Goal: Information Seeking & Learning: Learn about a topic

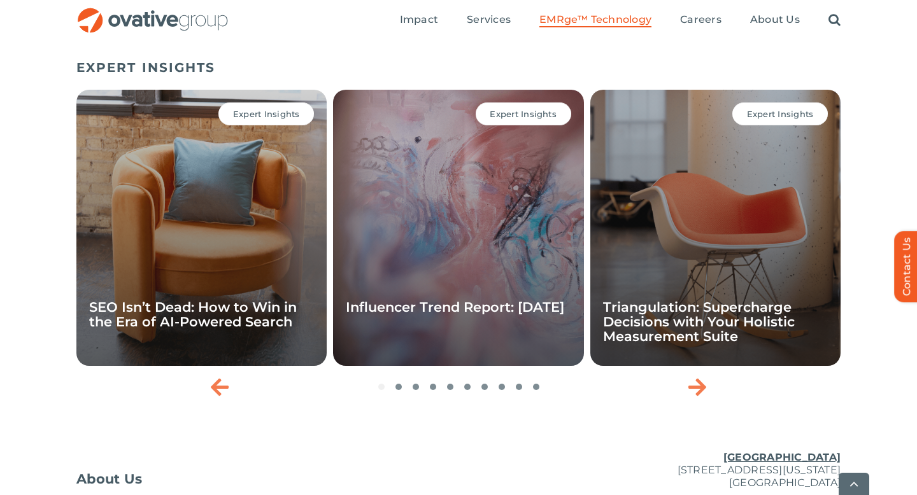
scroll to position [4149, 0]
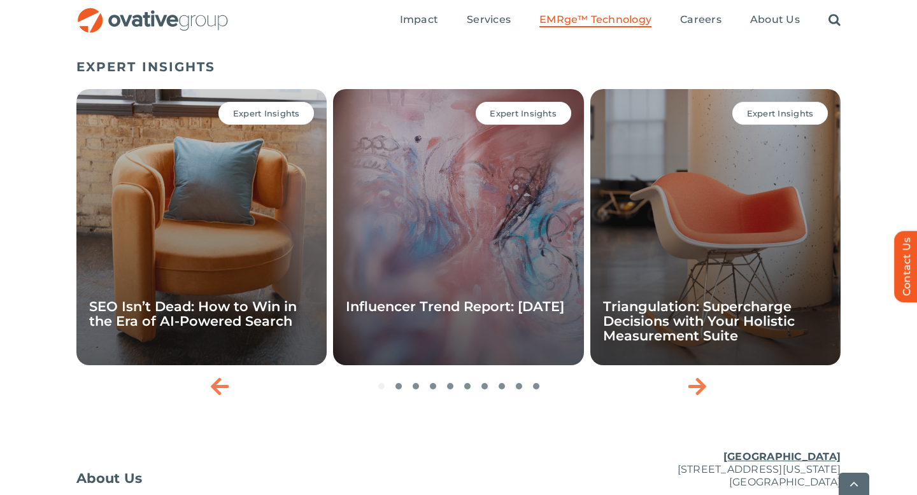
click at [313, 284] on div "Expert Insights SEO Isn’t Dead: How to Win in the Era of AI-Powered Search" at bounding box center [201, 227] width 250 height 276
click at [258, 282] on div "Expert Insights SEO Isn’t Dead: How to Win in the Era of AI-Powered Search" at bounding box center [201, 227] width 250 height 276
click at [250, 118] on span "Expert Insights" at bounding box center [266, 113] width 67 height 10
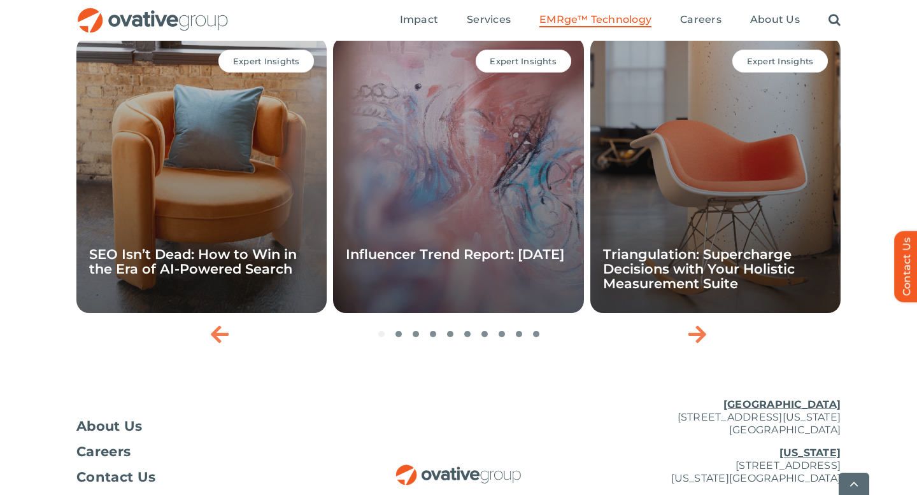
scroll to position [4210, 0]
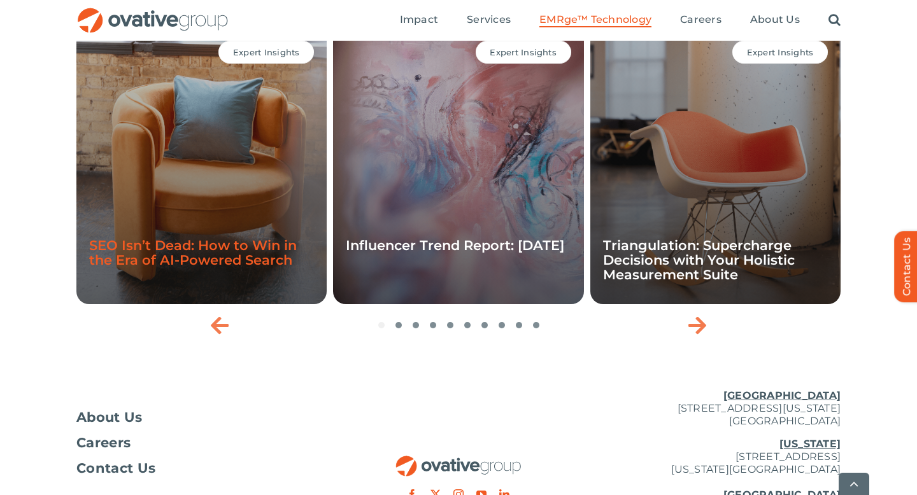
click at [217, 268] on link "SEO Isn’t Dead: How to Win in the Era of AI-Powered Search" at bounding box center [193, 252] width 208 height 31
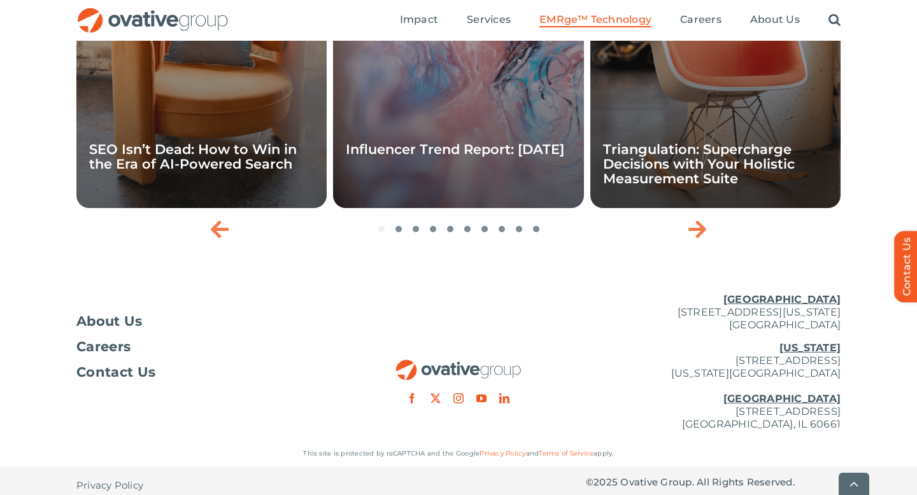
scroll to position [4356, 0]
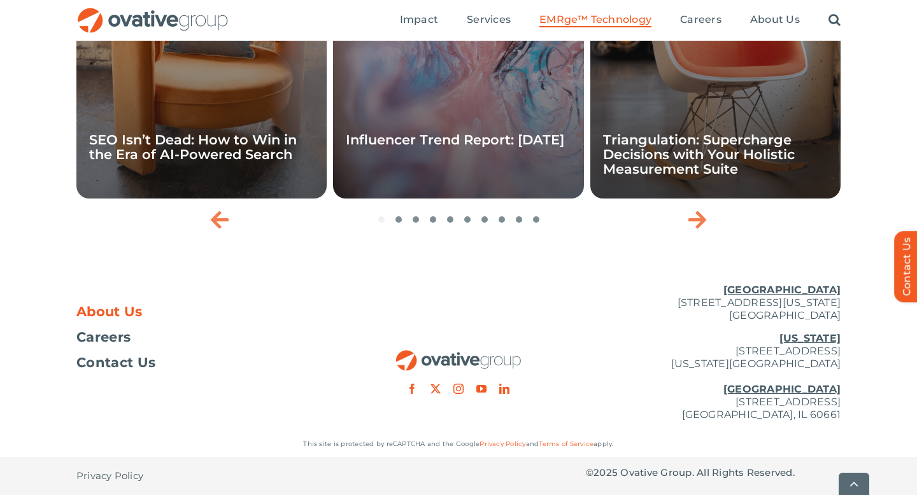
click at [130, 308] on span "About Us" at bounding box center [109, 312] width 66 height 13
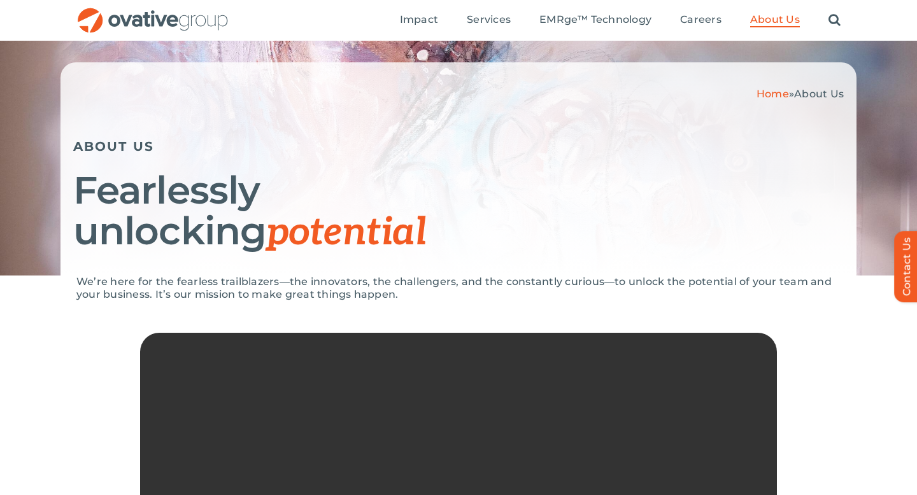
scroll to position [62, 0]
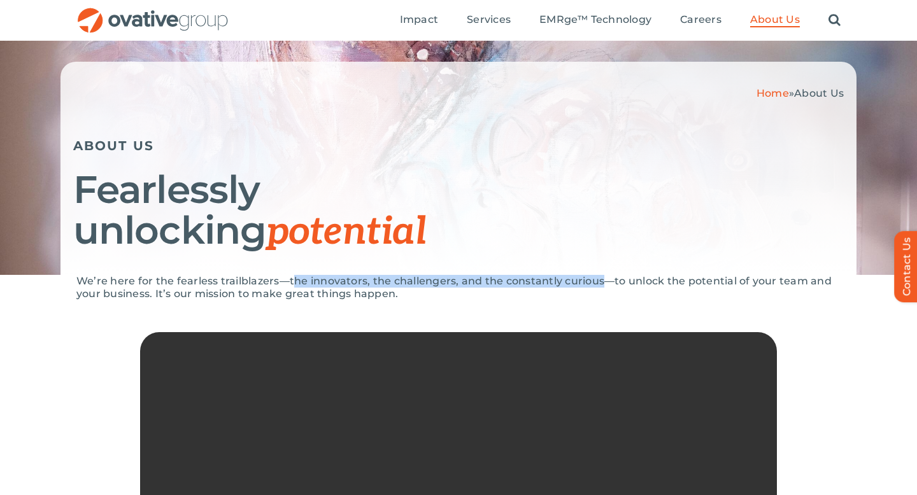
drag, startPoint x: 290, startPoint y: 280, endPoint x: 599, endPoint y: 283, distance: 308.8
click at [599, 283] on p "We’re here for the fearless trailblazers—the innovators, the challengers, and t…" at bounding box center [458, 287] width 764 height 25
click at [598, 283] on p "We’re here for the fearless trailblazers—the innovators, the challengers, and t…" at bounding box center [458, 287] width 764 height 25
drag, startPoint x: 598, startPoint y: 283, endPoint x: 290, endPoint y: 285, distance: 308.1
click at [290, 285] on p "We’re here for the fearless trailblazers—the innovators, the challengers, and t…" at bounding box center [458, 287] width 764 height 25
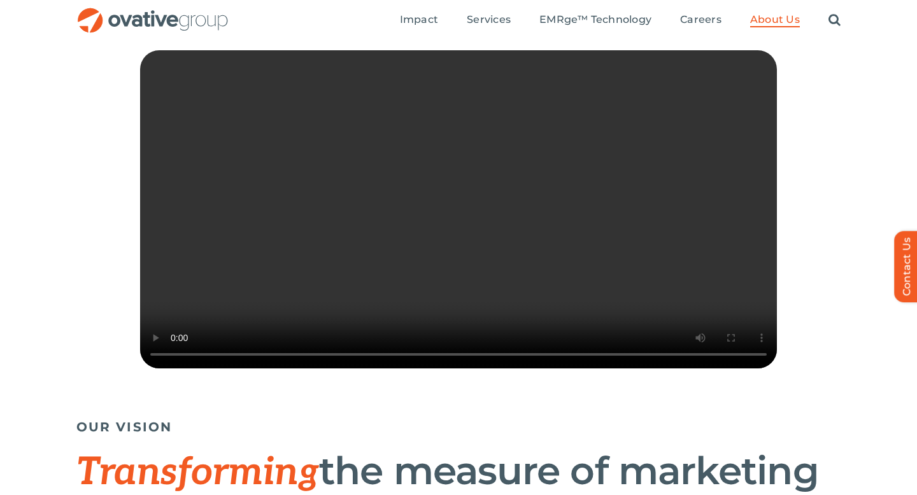
scroll to position [0, 0]
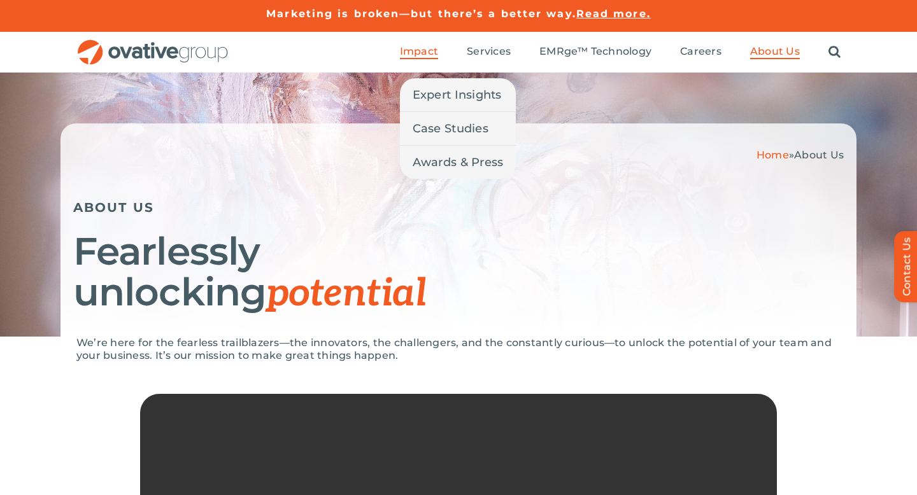
click at [425, 59] on li "Impact Expert Insights Case Studies Awards & Press" at bounding box center [419, 52] width 38 height 14
click at [437, 95] on span "Expert Insights" at bounding box center [457, 95] width 89 height 18
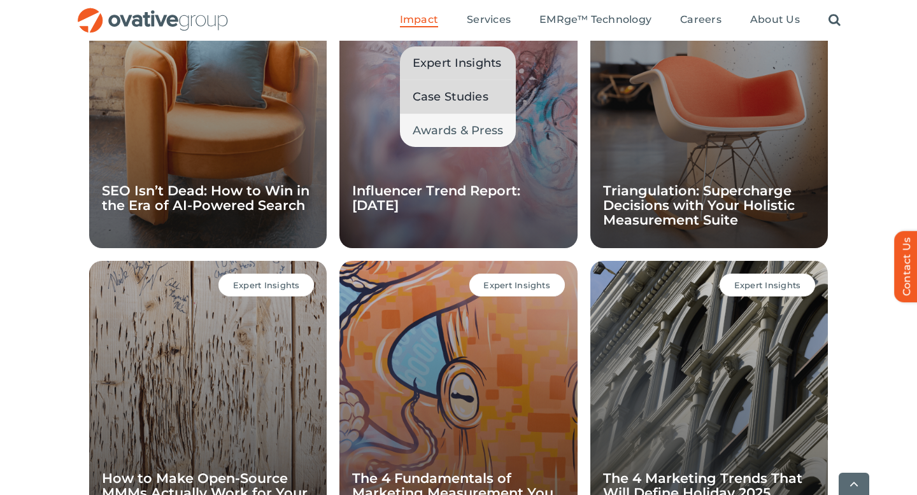
scroll to position [1334, 0]
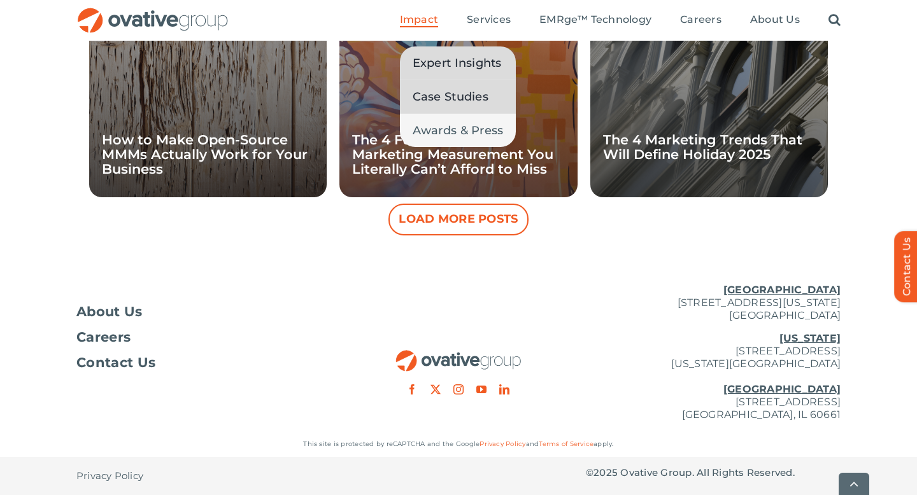
click at [430, 103] on span "Case Studies" at bounding box center [451, 97] width 76 height 18
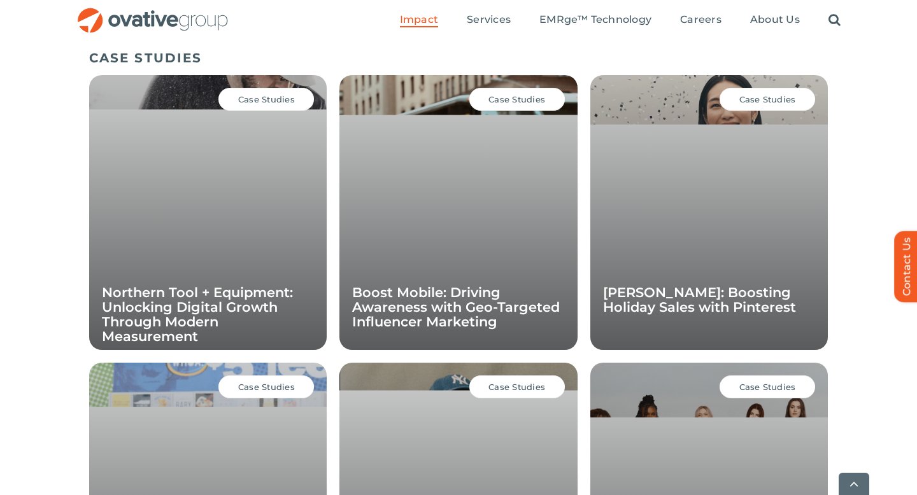
scroll to position [903, 0]
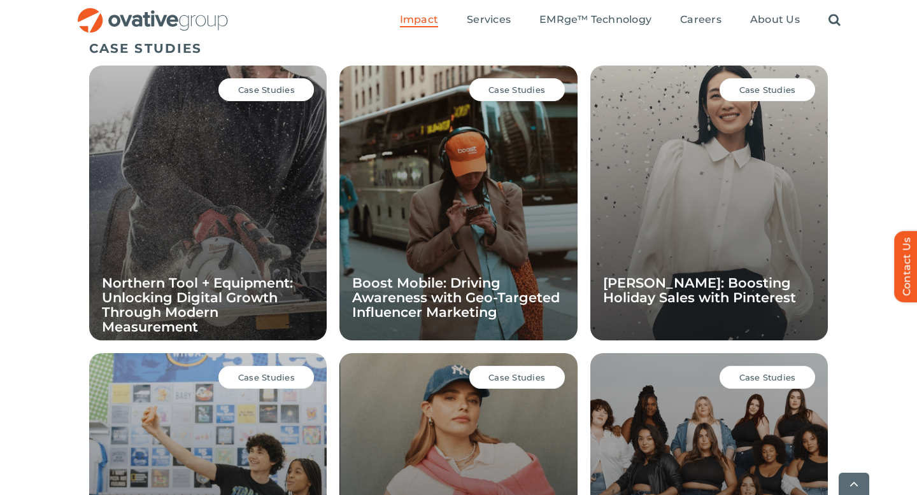
click at [226, 194] on div "Case Studies Northern Tool + Equipment: Unlocking Digital Growth Through Modern…" at bounding box center [207, 203] width 237 height 275
click at [251, 99] on div "Case Studies" at bounding box center [265, 89] width 95 height 23
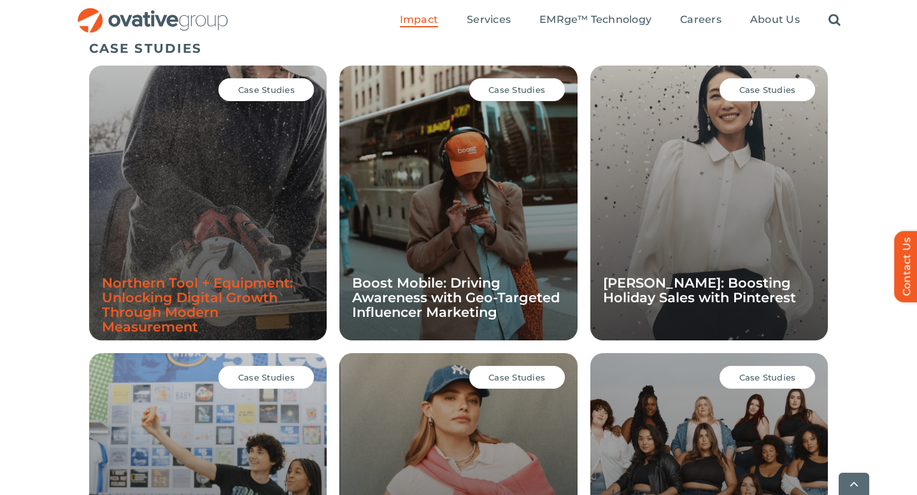
click at [194, 291] on link "Northern Tool + Equipment: Unlocking Digital Growth Through Modern Measurement" at bounding box center [197, 305] width 191 height 60
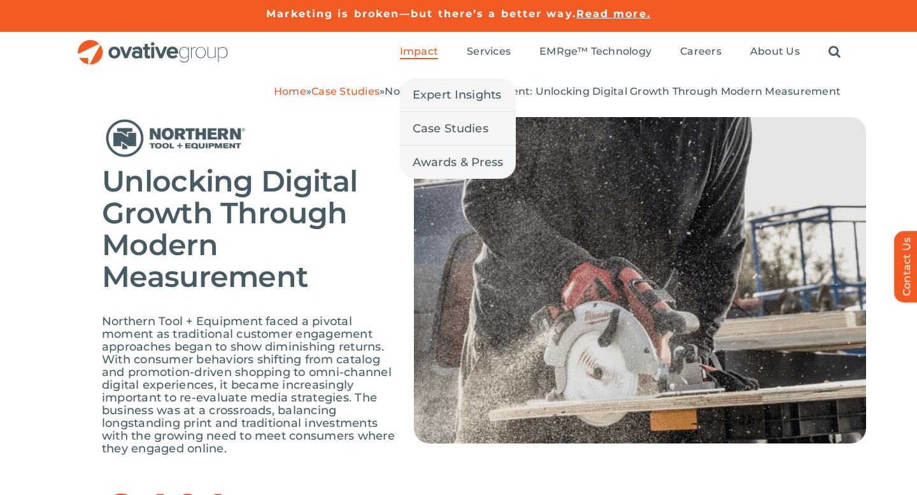
click at [418, 57] on span "Impact" at bounding box center [419, 51] width 38 height 13
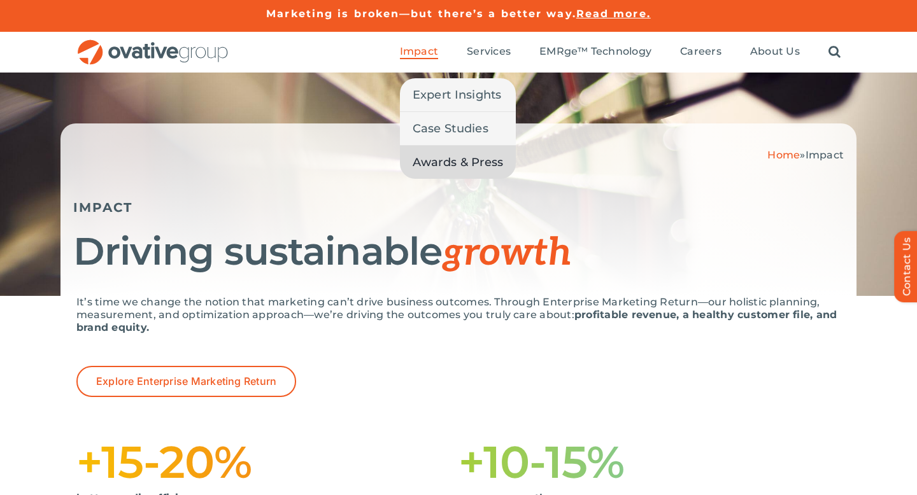
click at [441, 159] on span "Awards & Press" at bounding box center [458, 162] width 91 height 18
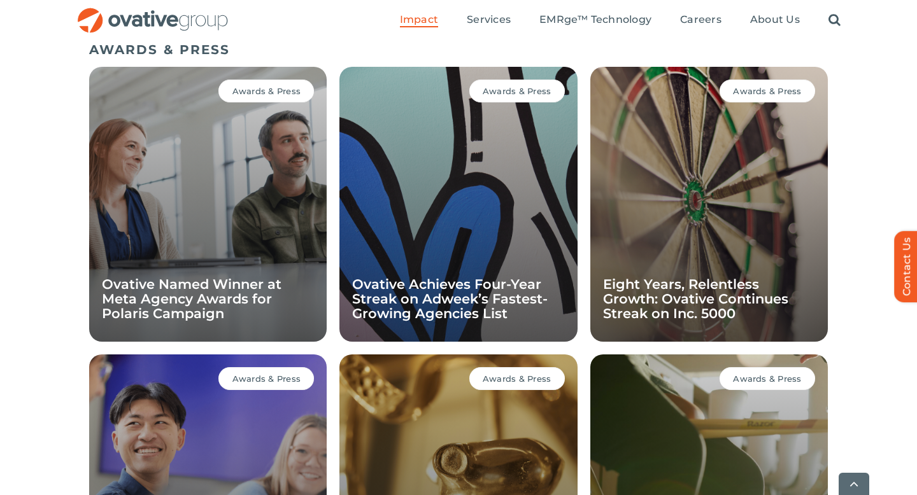
scroll to position [903, 0]
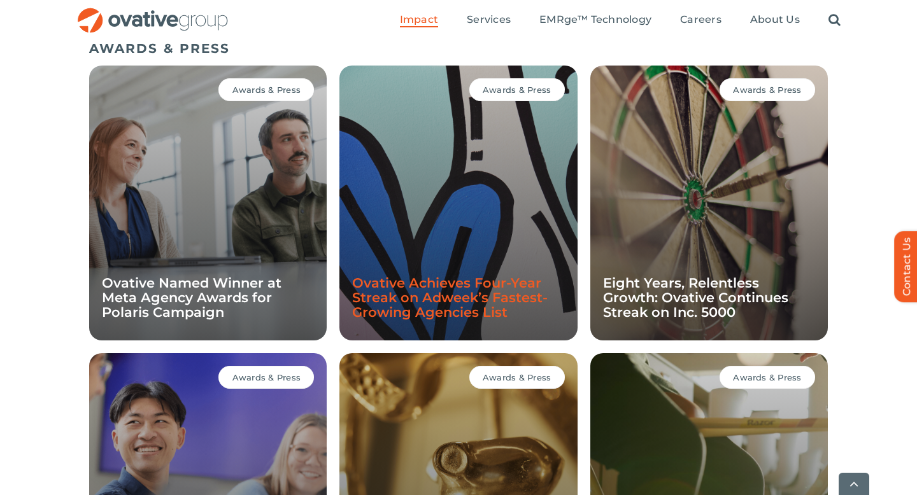
click at [462, 301] on link "Ovative Achieves Four-Year Streak on Adweek’s Fastest-Growing Agencies List" at bounding box center [449, 297] width 195 height 45
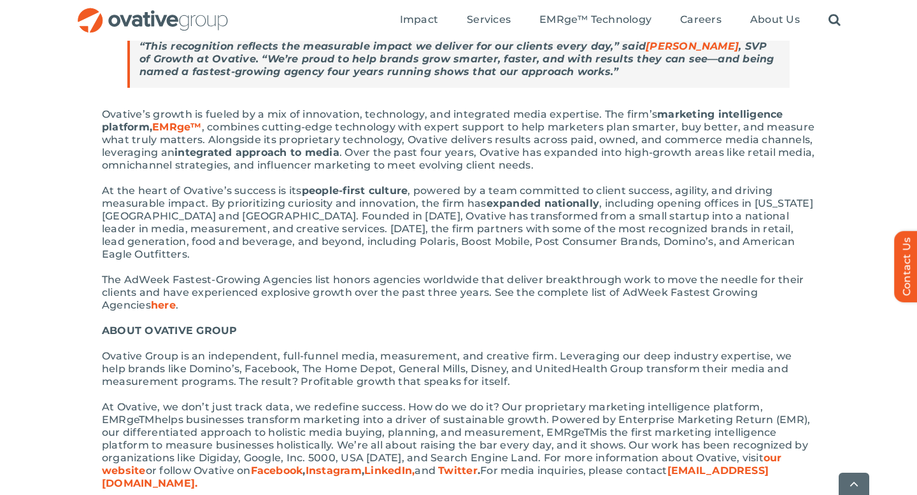
scroll to position [388, 0]
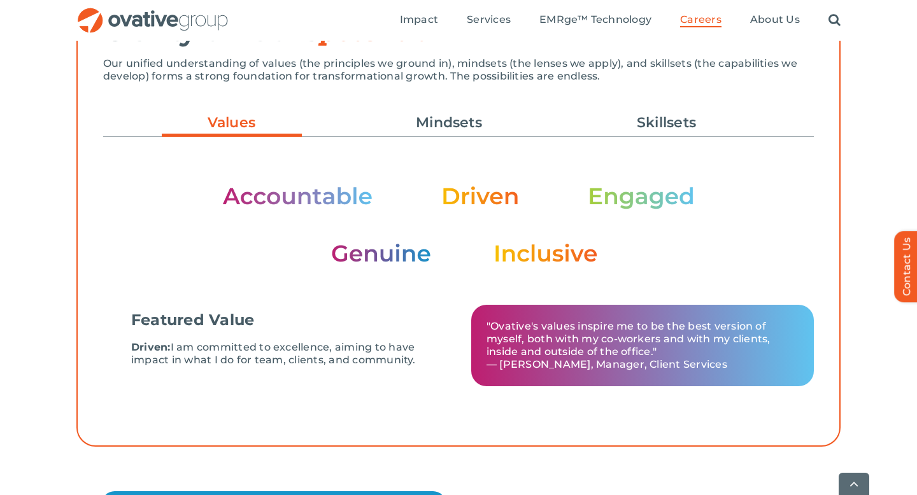
scroll to position [429, 0]
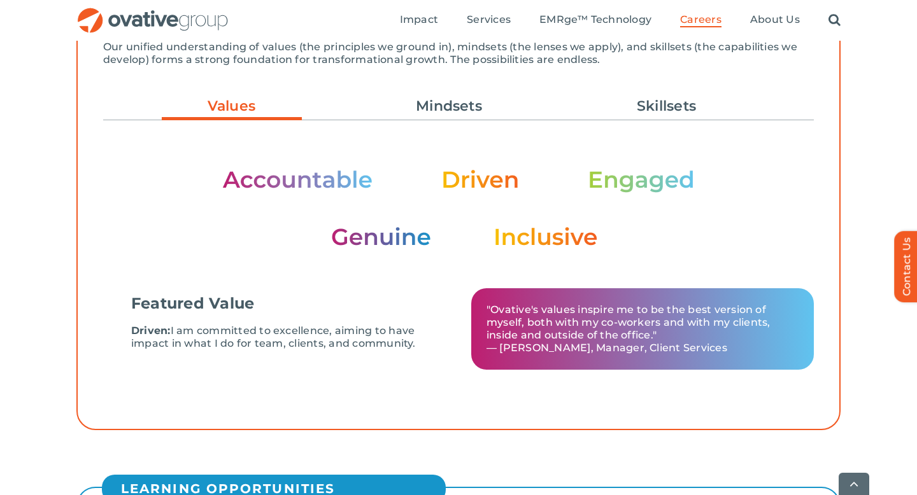
click at [432, 118] on ul "Values Mindsets Skillsets" at bounding box center [458, 106] width 710 height 34
click at [437, 106] on link "Mindsets" at bounding box center [449, 106] width 140 height 22
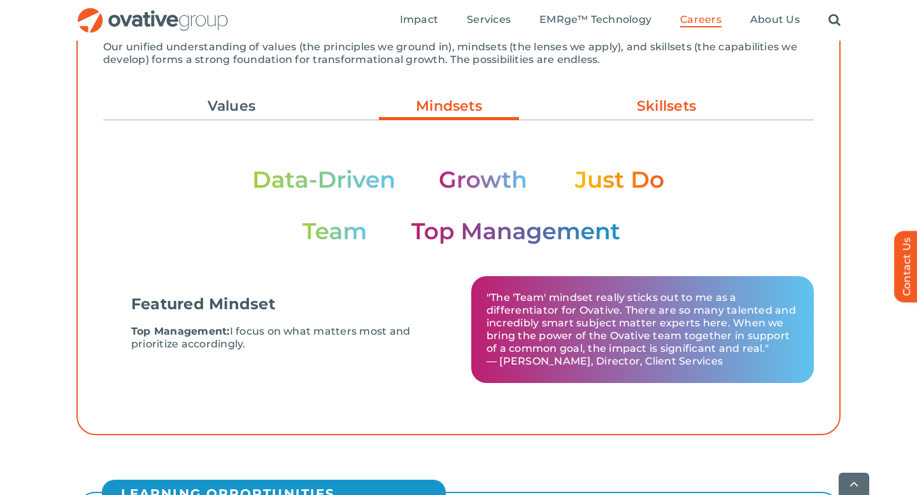
click at [635, 111] on link "Skillsets" at bounding box center [666, 106] width 140 height 22
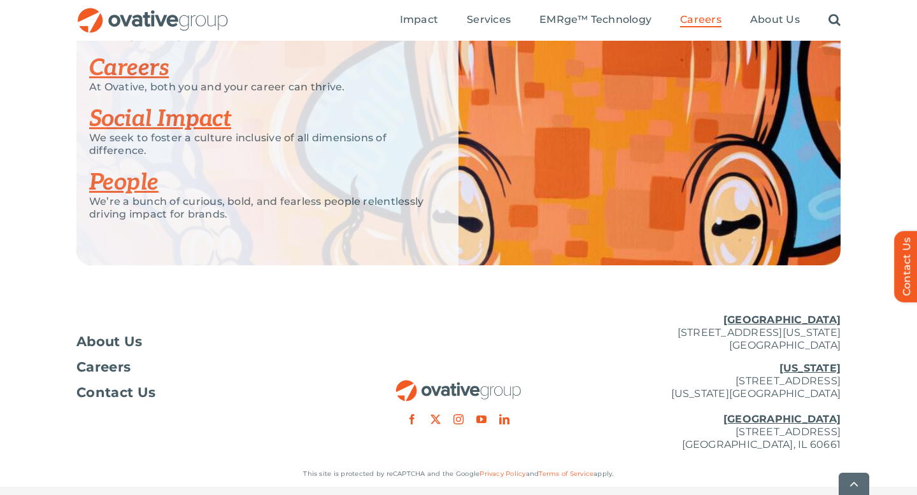
scroll to position [3316, 0]
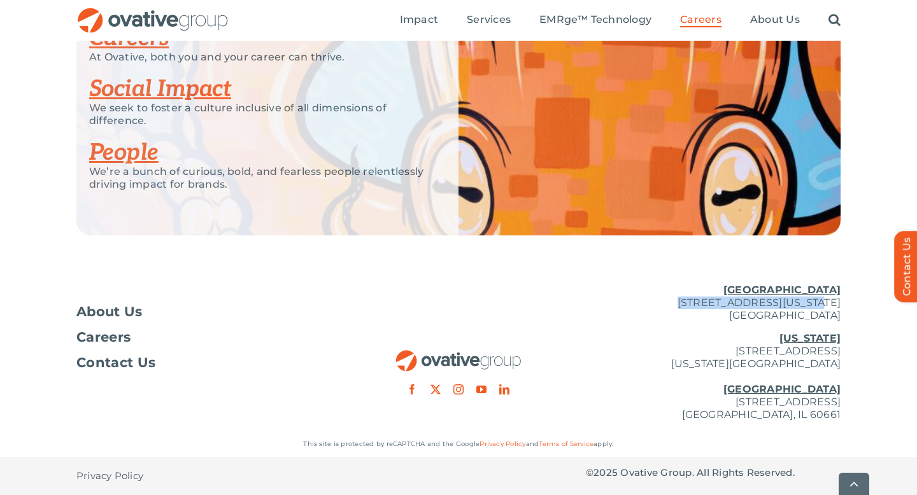
drag, startPoint x: 642, startPoint y: 302, endPoint x: 780, endPoint y: 305, distance: 138.2
click at [780, 306] on p "Minneapolis 729 Washington Avenue N, Suite 1000 Minneapolis, MN 55401" at bounding box center [713, 303] width 255 height 38
copy p "729 Washington Avenue N"
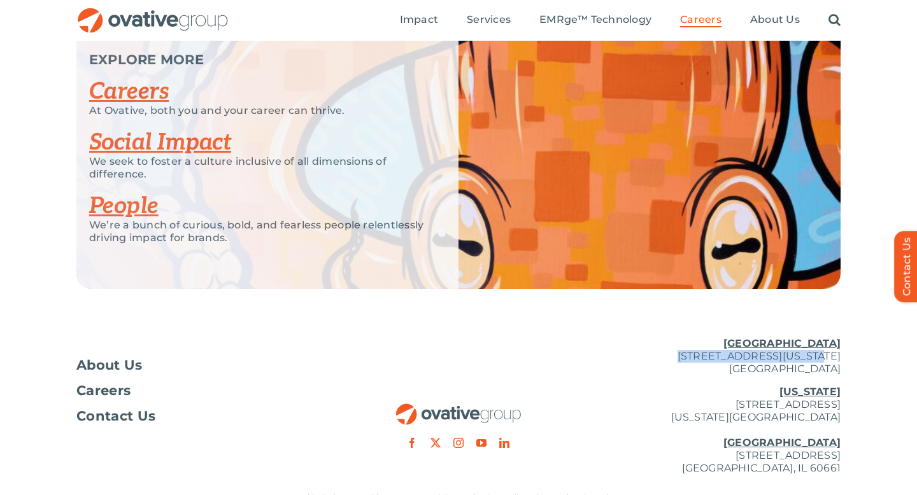
scroll to position [3227, 0]
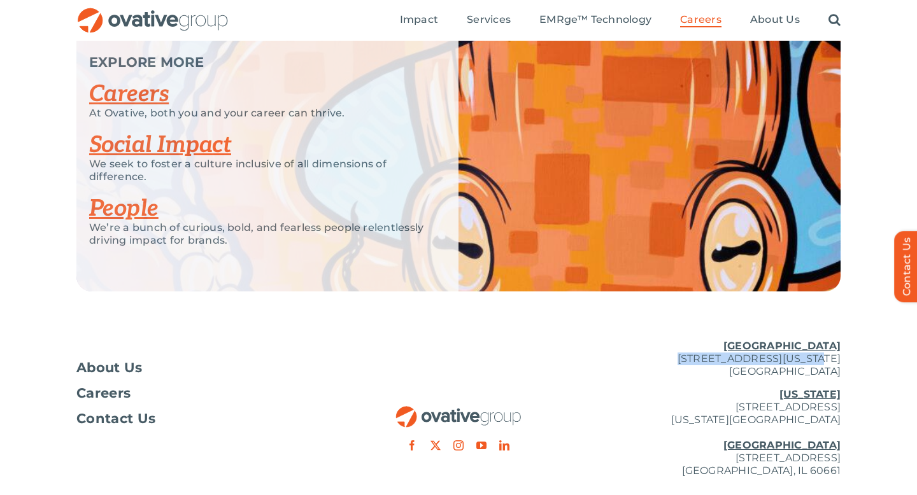
click at [157, 159] on link "Social Impact" at bounding box center [160, 145] width 142 height 28
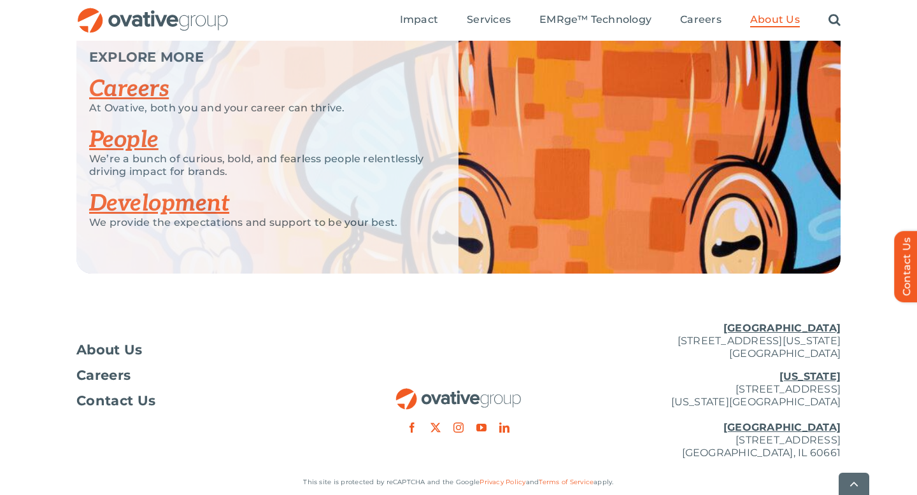
scroll to position [2541, 0]
